Goal: Task Accomplishment & Management: Manage account settings

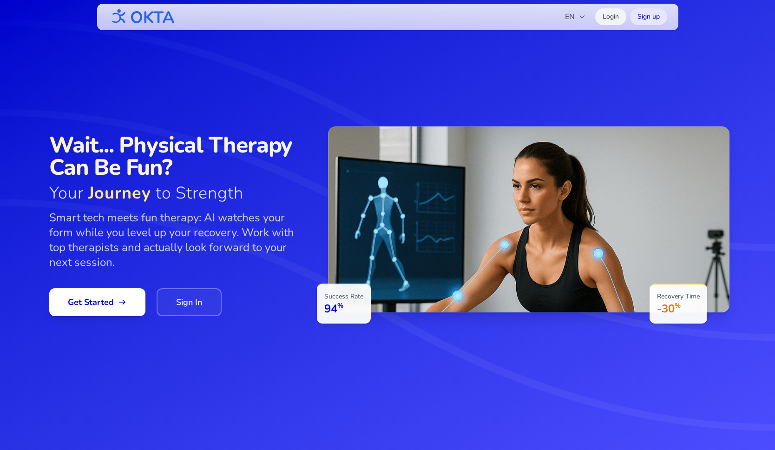
click at [609, 18] on link "Login" at bounding box center [610, 16] width 31 height 17
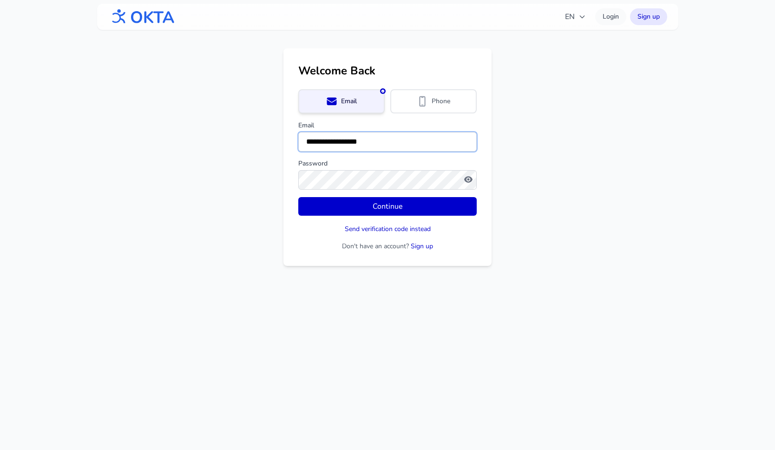
click at [330, 138] on input "**********" at bounding box center [387, 142] width 178 height 20
type input "**********"
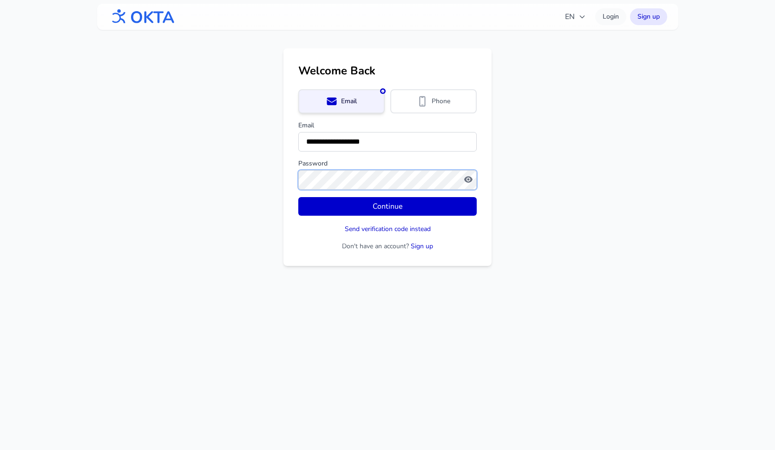
click at [298, 197] on button "Continue" at bounding box center [387, 206] width 178 height 19
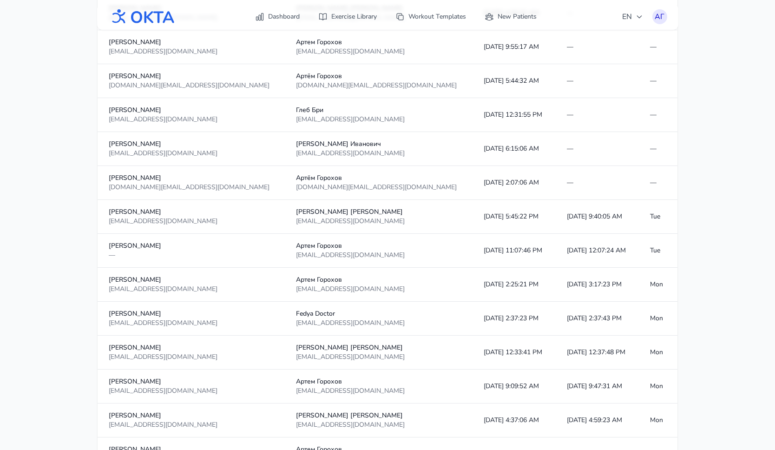
scroll to position [336, 0]
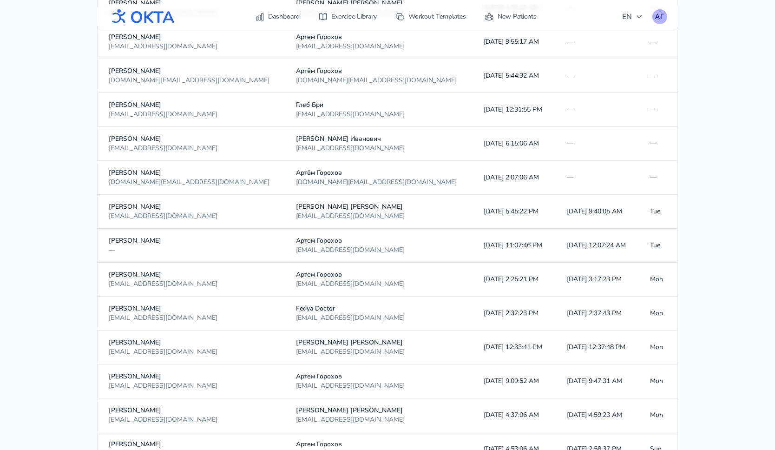
click at [658, 17] on div "АГ" at bounding box center [660, 16] width 15 height 15
click at [658, 15] on div "АГ" at bounding box center [660, 16] width 15 height 15
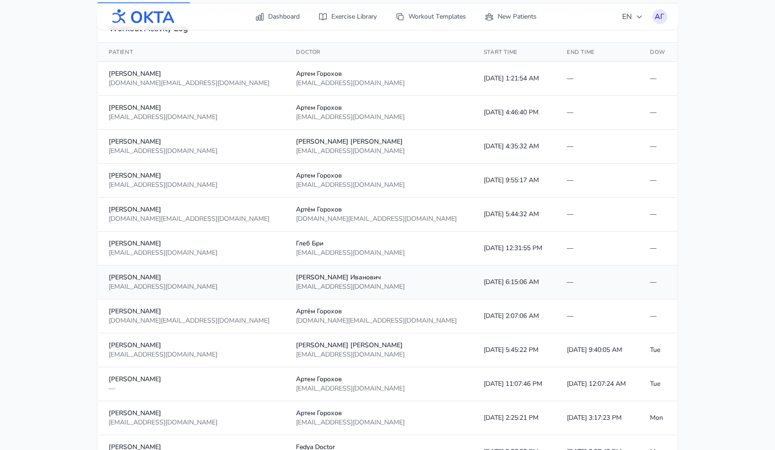
scroll to position [0, 0]
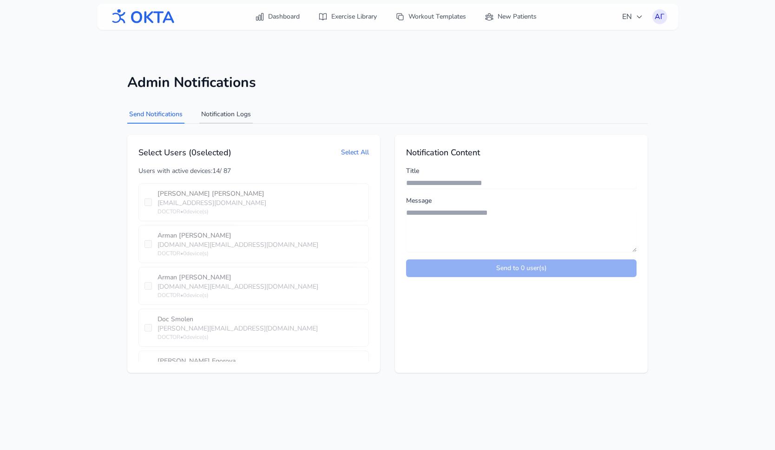
click at [223, 111] on button "Notification Logs" at bounding box center [225, 115] width 53 height 18
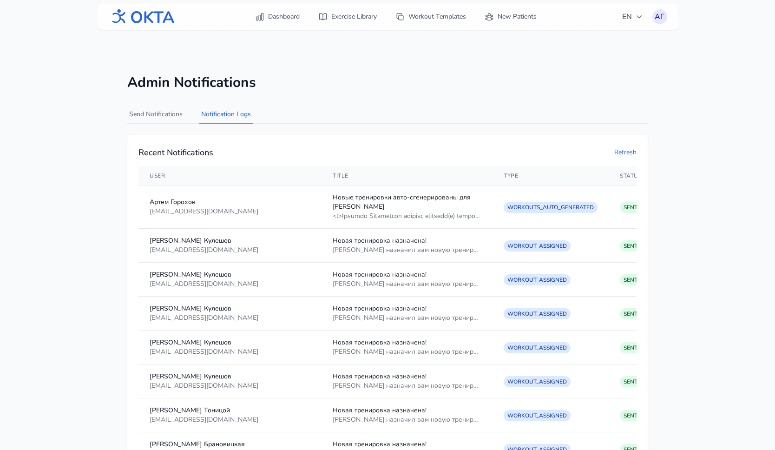
scroll to position [20, 0]
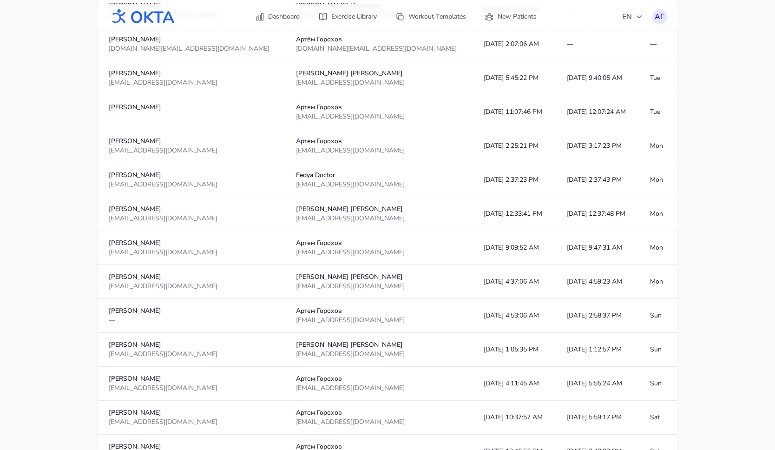
scroll to position [392, 0]
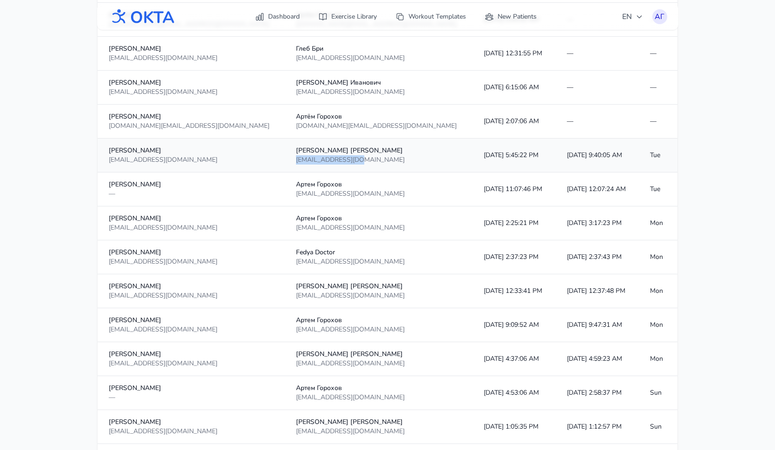
drag, startPoint x: 305, startPoint y: 160, endPoint x: 239, endPoint y: 163, distance: 65.6
click at [296, 163] on div "[EMAIL_ADDRESS][DOMAIN_NAME]" at bounding box center [378, 159] width 165 height 9
copy div "krivovmm@gmail.com"
click at [659, 17] on div "АГ" at bounding box center [660, 16] width 15 height 15
click at [617, 52] on link "Logout" at bounding box center [615, 54] width 104 height 17
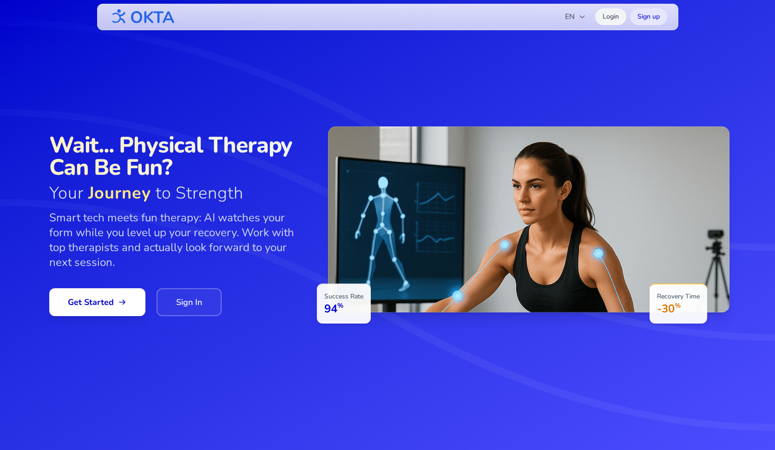
click at [607, 16] on link "Login" at bounding box center [610, 16] width 31 height 17
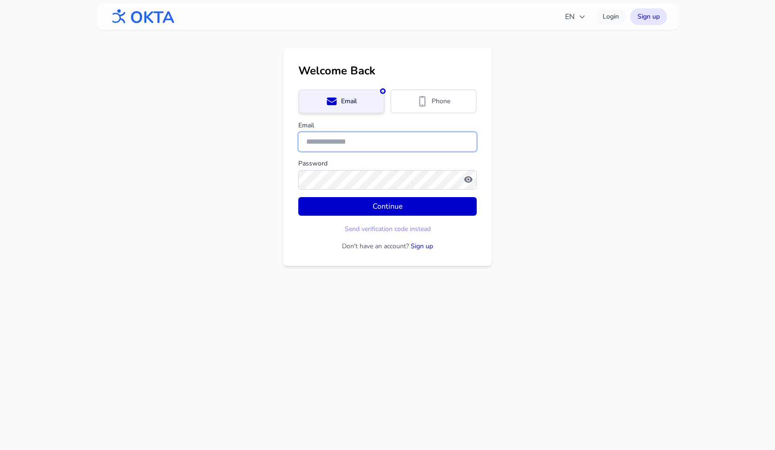
type input "**********"
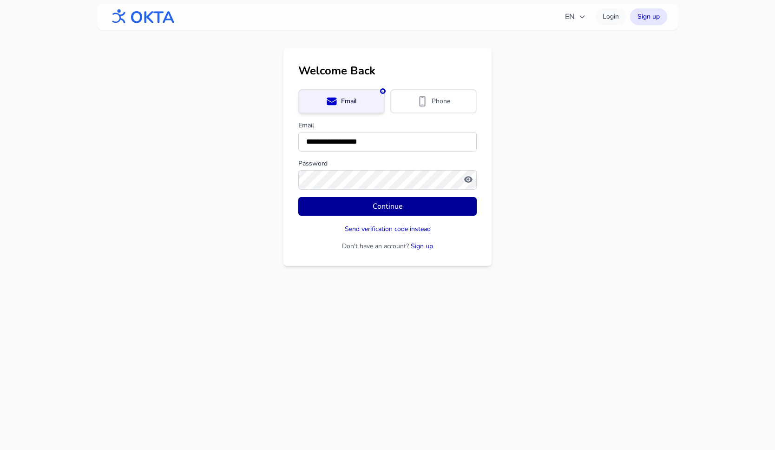
click at [357, 207] on button "Continue" at bounding box center [387, 206] width 178 height 19
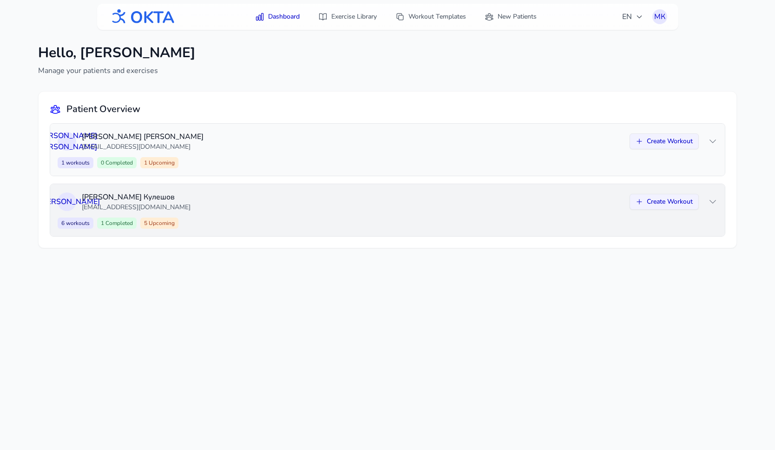
click at [349, 216] on div "Д К [PERSON_NAME] [EMAIL_ADDRESS][DOMAIN_NAME] Create Workout 6 workouts 1 Comp…" at bounding box center [387, 210] width 675 height 52
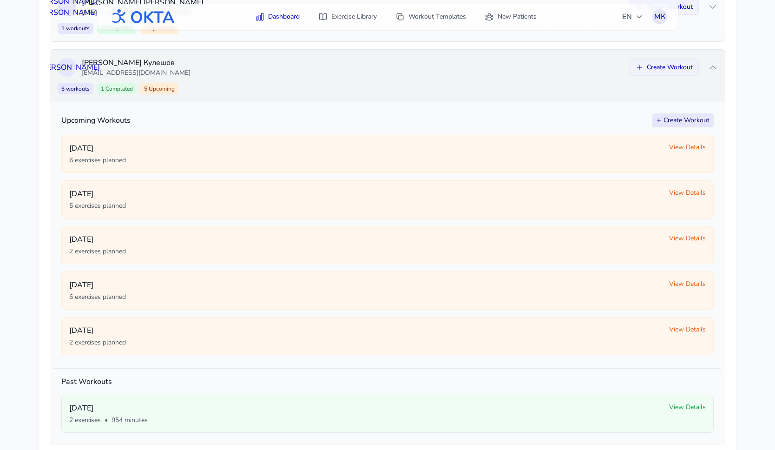
scroll to position [137, 0]
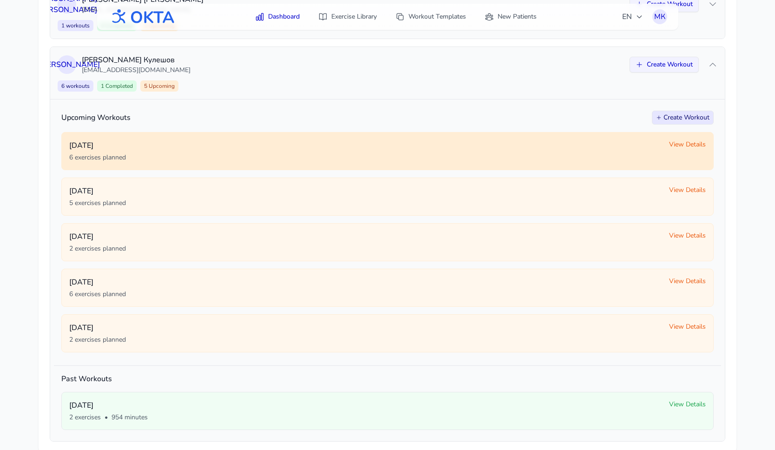
click at [676, 144] on span "View Details" at bounding box center [687, 144] width 37 height 9
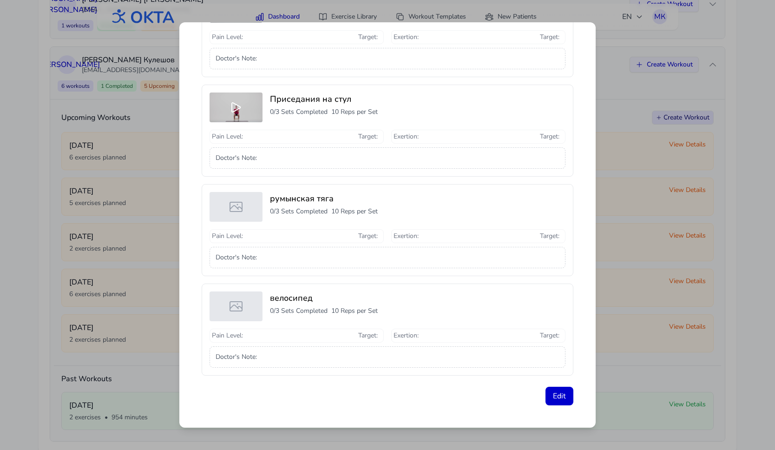
scroll to position [0, 0]
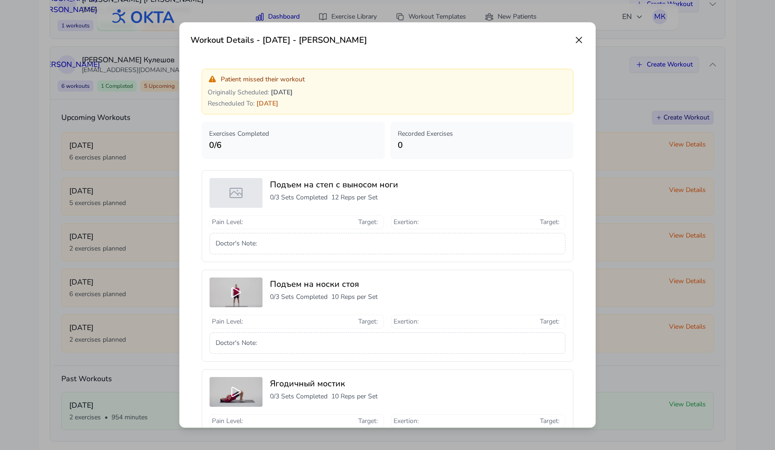
click at [579, 40] on icon at bounding box center [579, 40] width 6 height 6
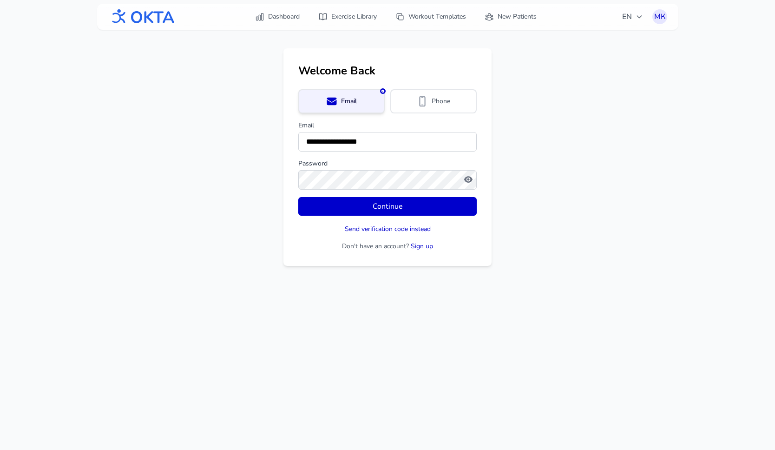
click at [218, 50] on main "**********" at bounding box center [387, 157] width 775 height 218
click at [373, 139] on input "**********" at bounding box center [387, 142] width 178 height 20
type input "**********"
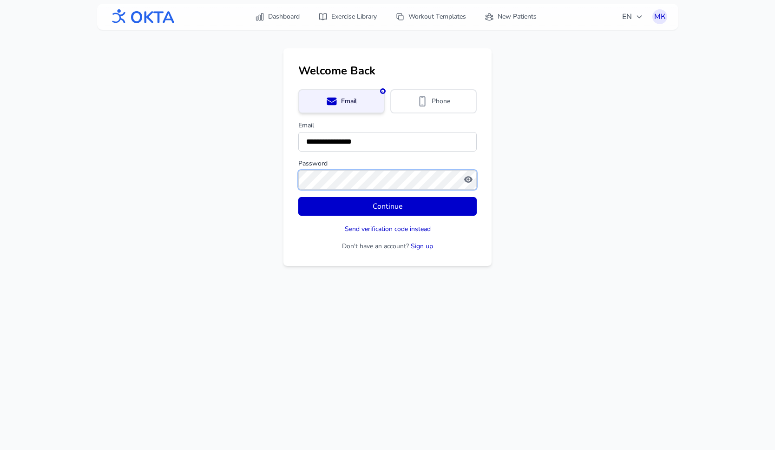
click at [298, 197] on button "Continue" at bounding box center [387, 206] width 178 height 19
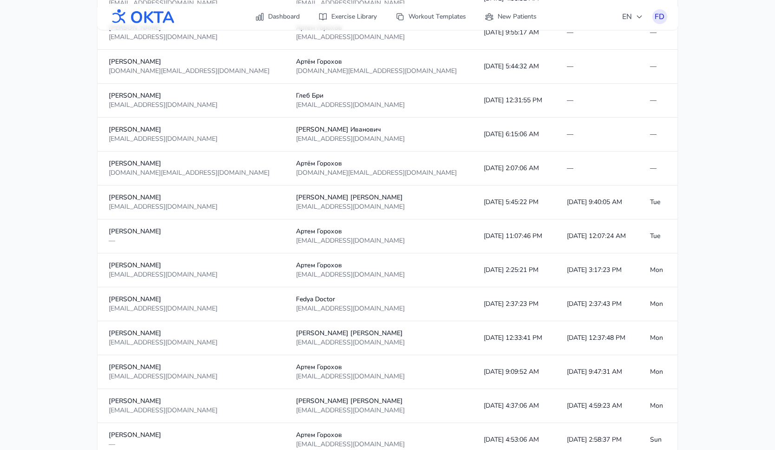
scroll to position [380, 0]
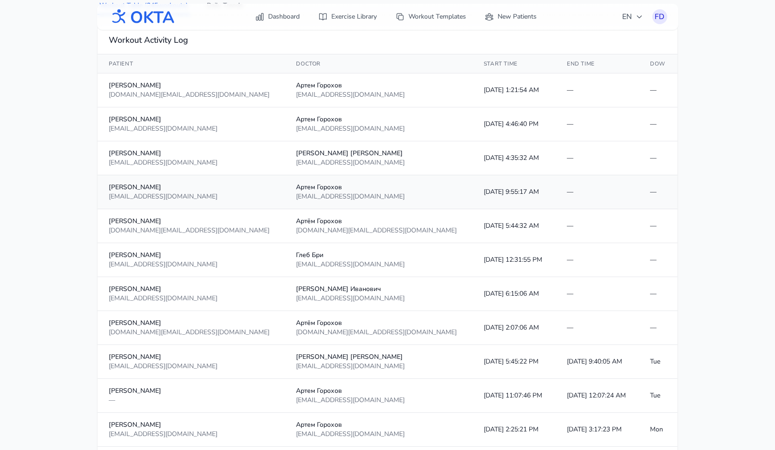
scroll to position [186, 0]
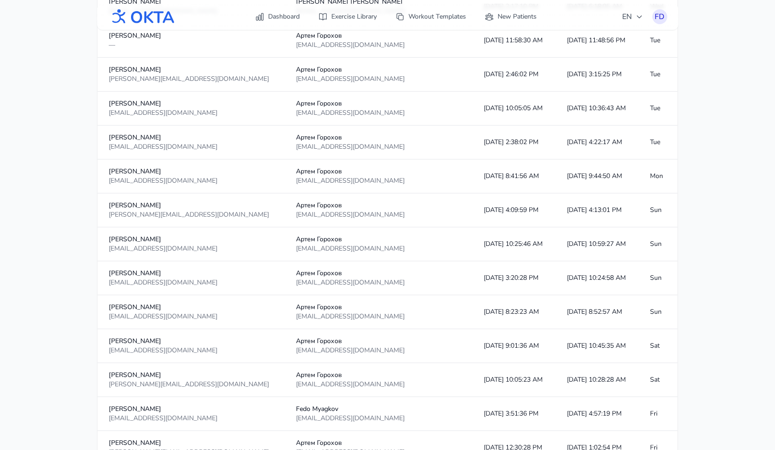
scroll to position [1550, 0]
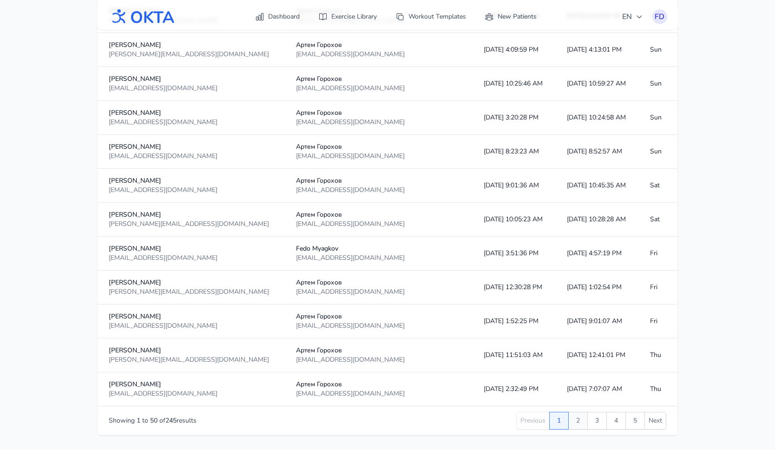
click at [575, 423] on button "2" at bounding box center [578, 421] width 20 height 18
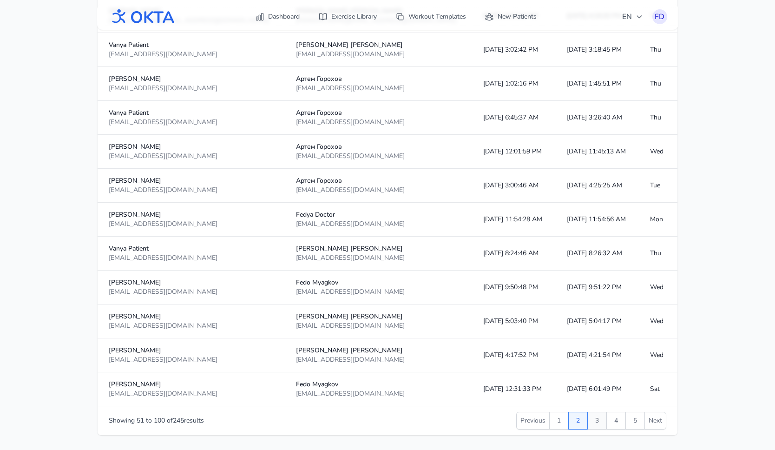
click at [595, 420] on button "3" at bounding box center [598, 421] width 20 height 18
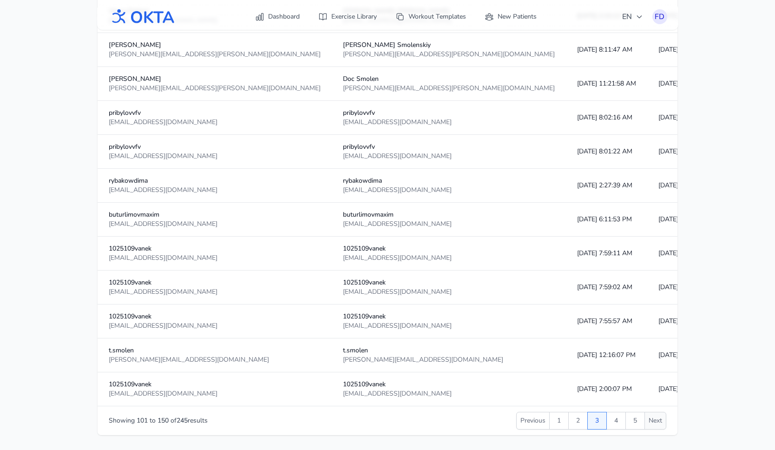
click at [660, 423] on button "Next" at bounding box center [656, 421] width 22 height 18
click at [658, 422] on button "Next" at bounding box center [656, 421] width 22 height 18
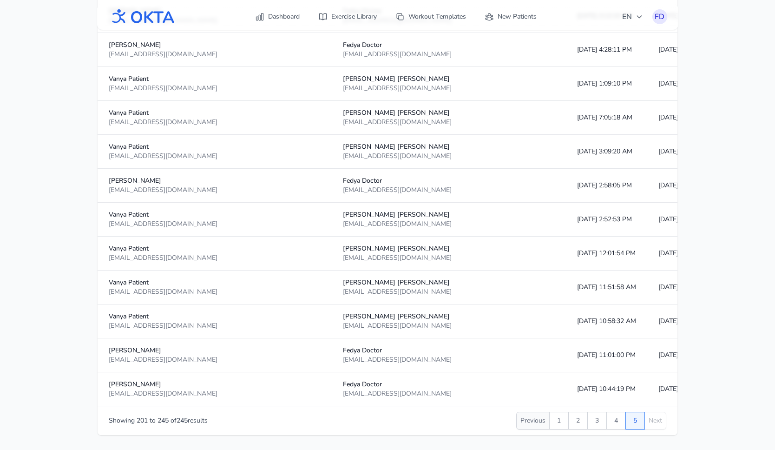
click at [540, 423] on button "Previous" at bounding box center [532, 421] width 33 height 18
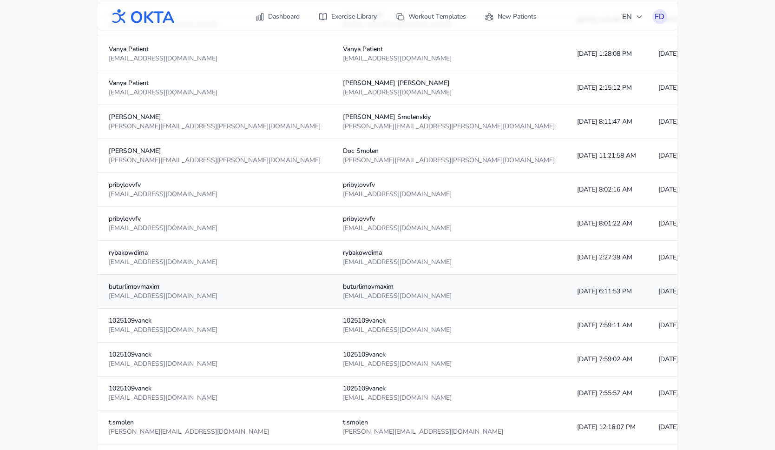
scroll to position [1550, 0]
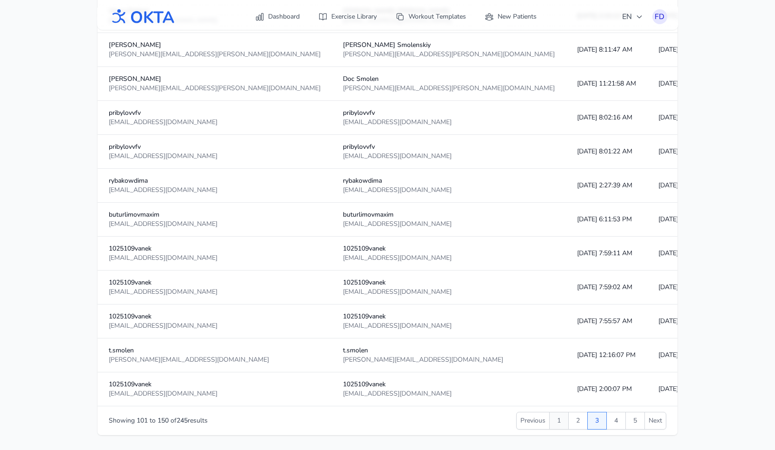
click at [554, 418] on button "1" at bounding box center [559, 421] width 20 height 18
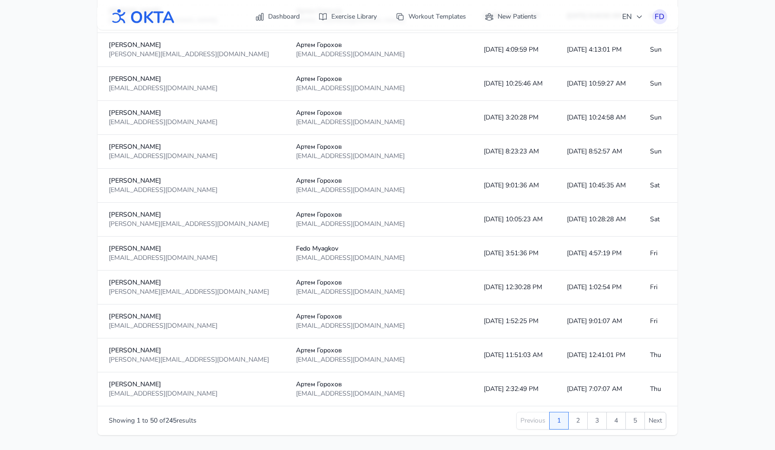
click at [555, 420] on button "1" at bounding box center [559, 421] width 20 height 18
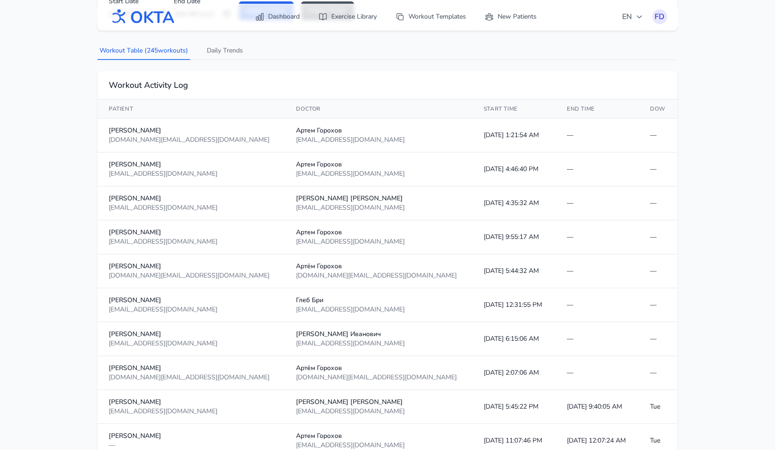
scroll to position [0, 0]
